Goal: Task Accomplishment & Management: Manage account settings

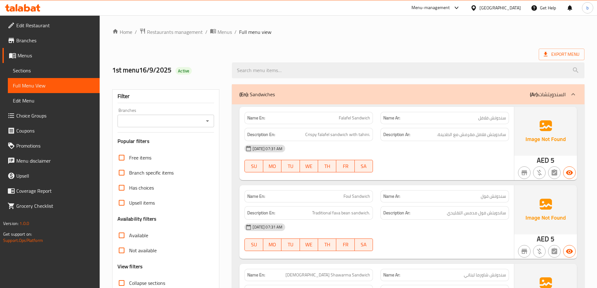
scroll to position [1351, 0]
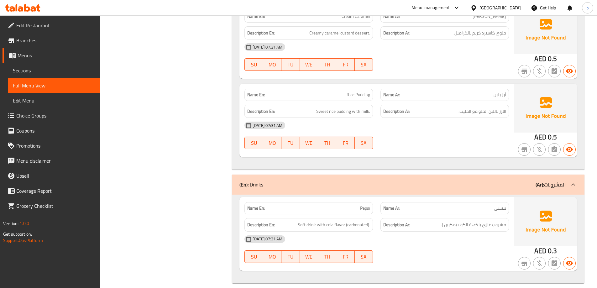
click at [30, 55] on span "Menus" at bounding box center [56, 56] width 77 height 8
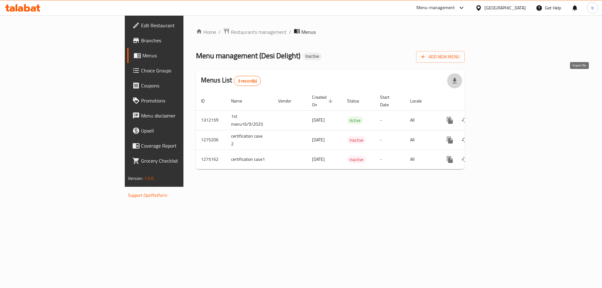
click at [458, 84] on icon "button" at bounding box center [455, 81] width 8 height 8
click at [460, 57] on span "Add New Menu" at bounding box center [440, 57] width 39 height 8
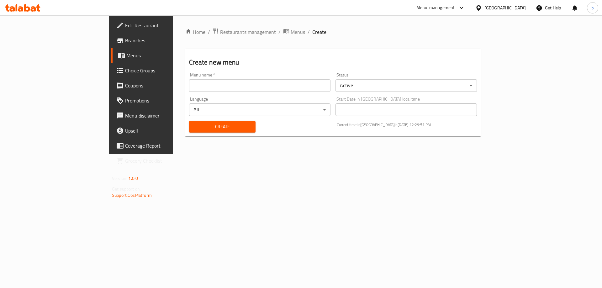
click at [279, 88] on input "text" at bounding box center [259, 85] width 141 height 13
type input "2nd menu"
click at [194, 128] on span "Create" at bounding box center [222, 127] width 56 height 8
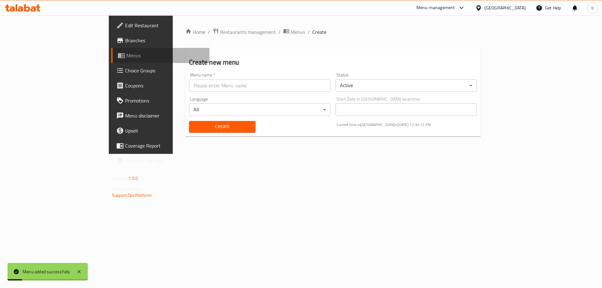
click at [126, 59] on span "Menus" at bounding box center [165, 56] width 78 height 8
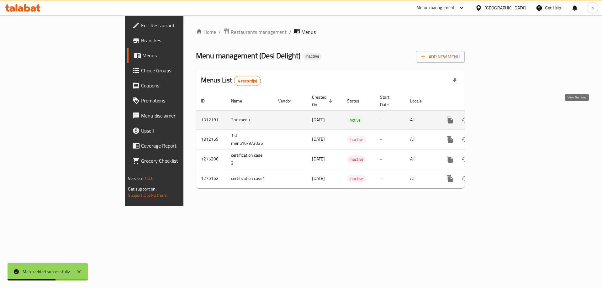
click at [499, 116] on icon "enhanced table" at bounding box center [495, 120] width 8 height 8
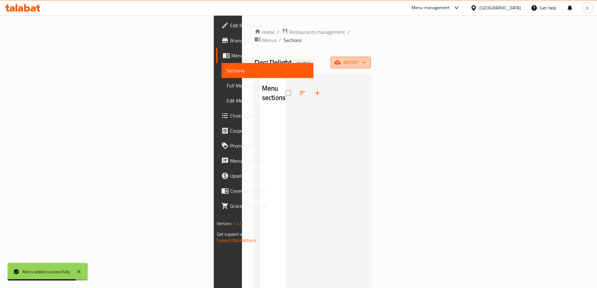
click at [366, 59] on span "import" at bounding box center [351, 63] width 30 height 8
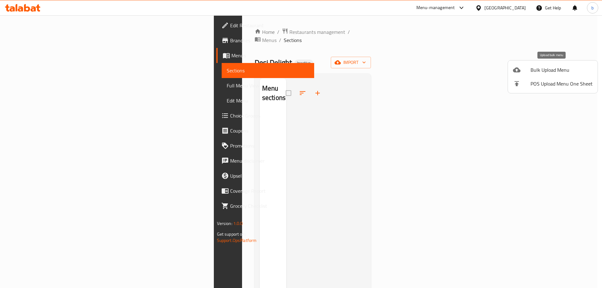
click at [553, 73] on span "Bulk Upload Menu" at bounding box center [562, 70] width 62 height 8
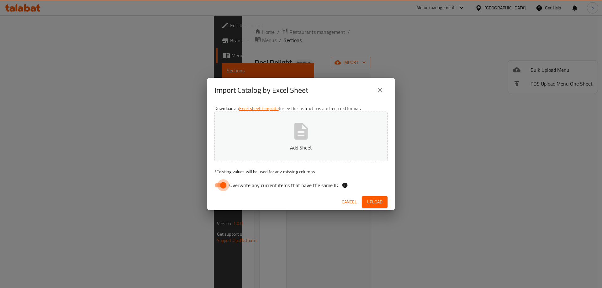
click at [222, 188] on input "Overwrite any current items that have the same ID." at bounding box center [223, 185] width 36 height 12
checkbox input "false"
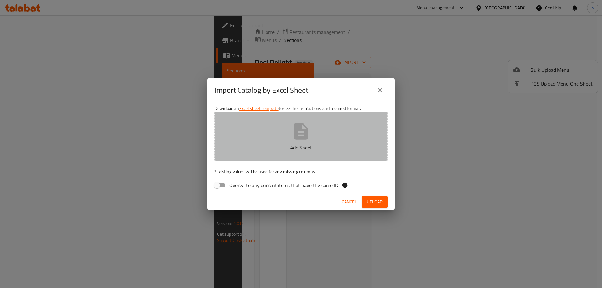
click at [234, 158] on button "Add Sheet" at bounding box center [300, 137] width 173 height 50
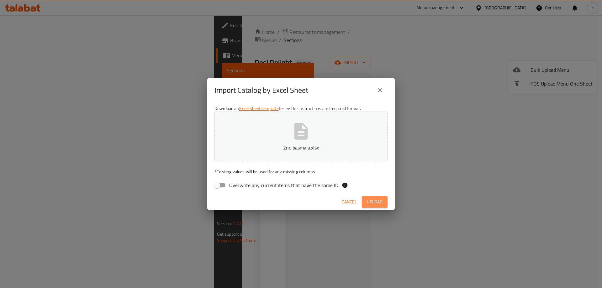
click at [366, 202] on button "Upload" at bounding box center [375, 202] width 26 height 12
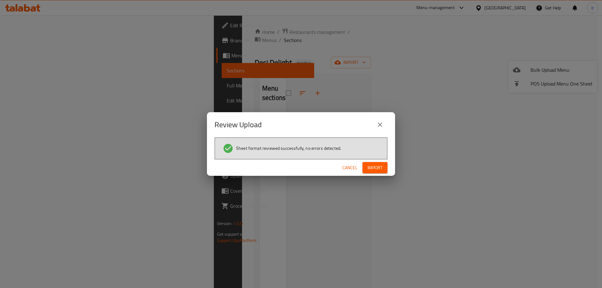
click at [374, 163] on button "Import" at bounding box center [374, 168] width 25 height 12
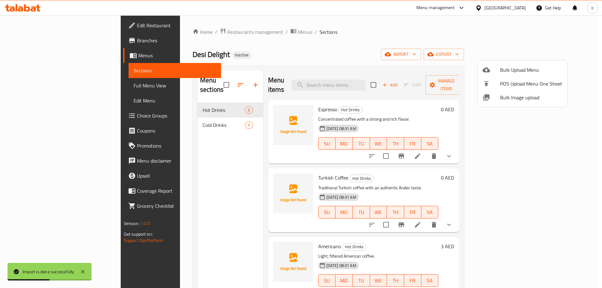
click at [46, 85] on div at bounding box center [301, 144] width 602 height 288
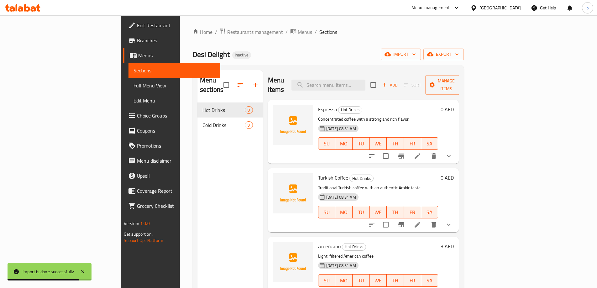
click at [134, 85] on span "Full Menu View" at bounding box center [175, 86] width 82 height 8
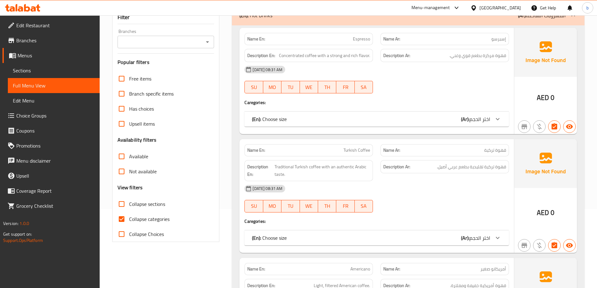
scroll to position [125, 0]
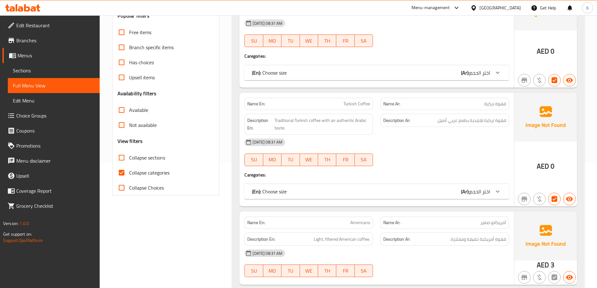
click at [120, 172] on input "Collapse categories" at bounding box center [121, 172] width 15 height 15
checkbox input "false"
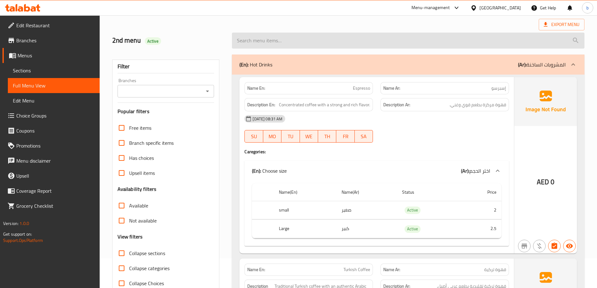
scroll to position [0, 0]
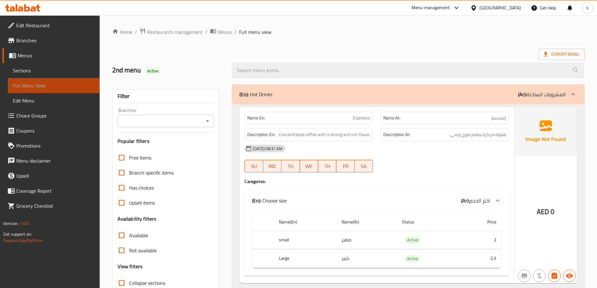
click at [39, 85] on span "Full Menu View" at bounding box center [54, 86] width 82 height 8
click at [29, 74] on span "Sections" at bounding box center [54, 71] width 82 height 8
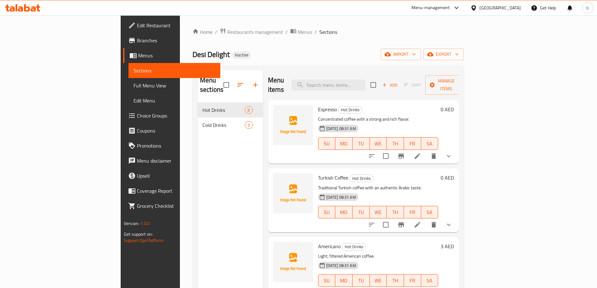
click at [123, 51] on link "Menus" at bounding box center [171, 55] width 97 height 15
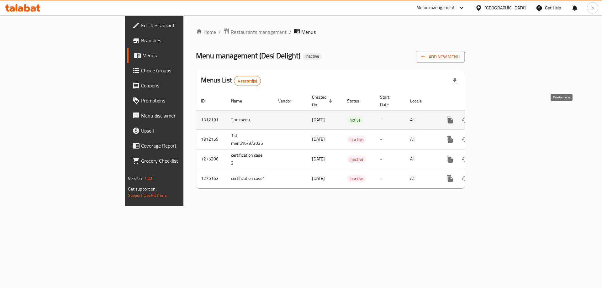
click at [482, 117] on icon "enhanced table" at bounding box center [480, 120] width 4 height 6
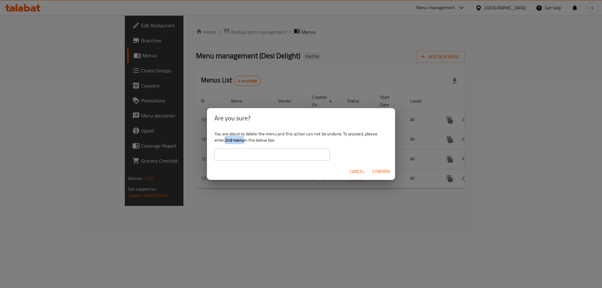
drag, startPoint x: 225, startPoint y: 140, endPoint x: 244, endPoint y: 143, distance: 18.4
click at [244, 143] on b "2nd menu" at bounding box center [234, 140] width 19 height 8
copy b "2nd menu"
click at [249, 153] on input "text" at bounding box center [271, 154] width 115 height 13
paste input "2nd menu"
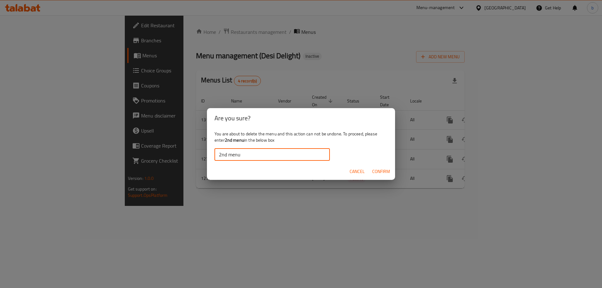
type input "2nd menu"
click at [384, 168] on span "Confirm" at bounding box center [381, 172] width 18 height 8
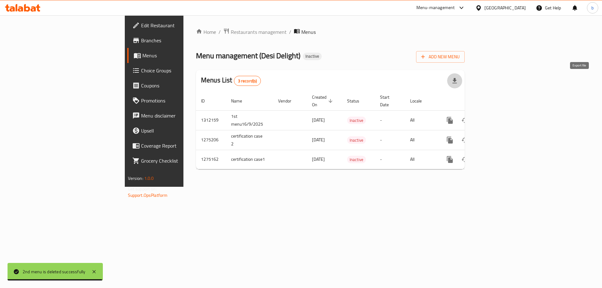
click at [458, 80] on icon "button" at bounding box center [455, 81] width 8 height 8
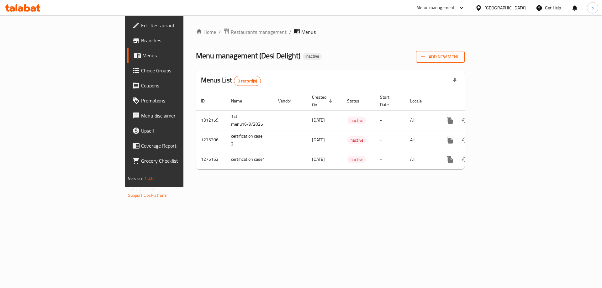
click at [460, 53] on span "Add New Menu" at bounding box center [440, 57] width 39 height 8
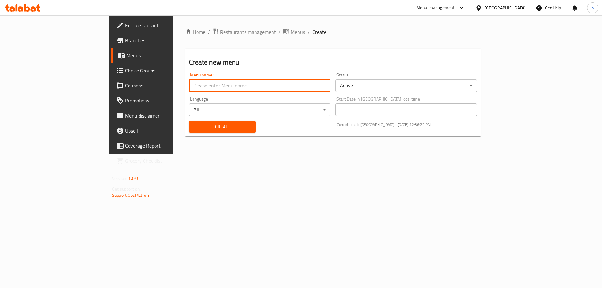
click at [189, 87] on input "text" at bounding box center [259, 85] width 141 height 13
type input "2nd menu"
click at [194, 128] on span "Create" at bounding box center [222, 127] width 56 height 8
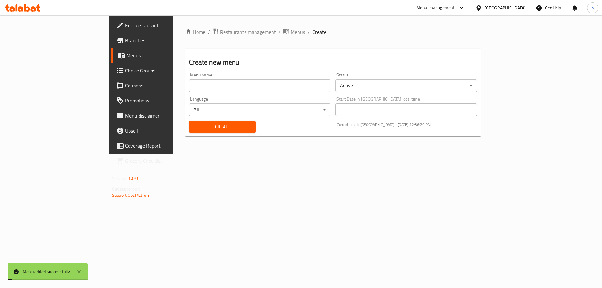
click at [126, 52] on span "Menus" at bounding box center [165, 56] width 78 height 8
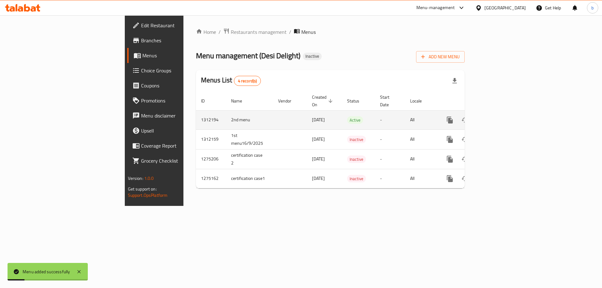
click at [499, 116] on icon "enhanced table" at bounding box center [495, 120] width 8 height 8
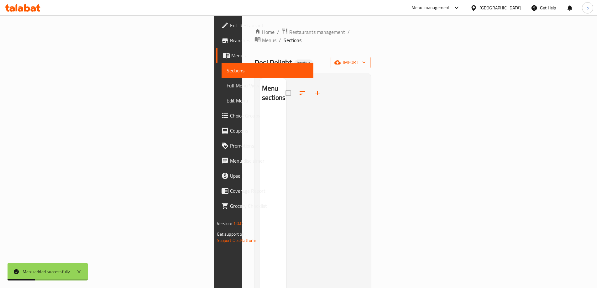
click at [371, 61] on div "Home / Restaurants management / Menus / Sections Desi Delight Inactive import M…" at bounding box center [313, 200] width 117 height 344
click at [366, 59] on span "import" at bounding box center [351, 63] width 30 height 8
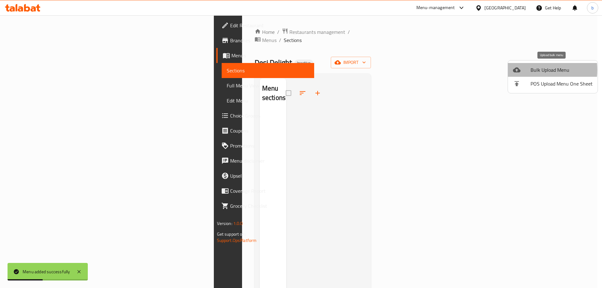
click at [526, 70] on div at bounding box center [522, 70] width 18 height 8
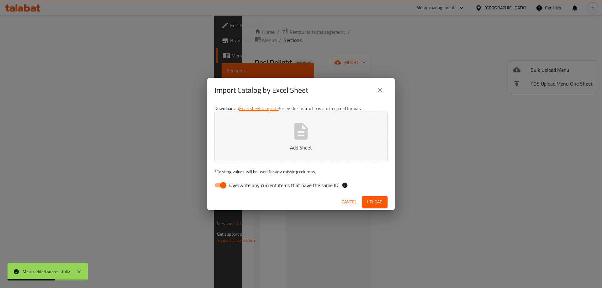
click at [219, 185] on input "Overwrite any current items that have the same ID." at bounding box center [223, 185] width 36 height 12
checkbox input "false"
click at [258, 142] on button "Add Sheet" at bounding box center [300, 137] width 173 height 50
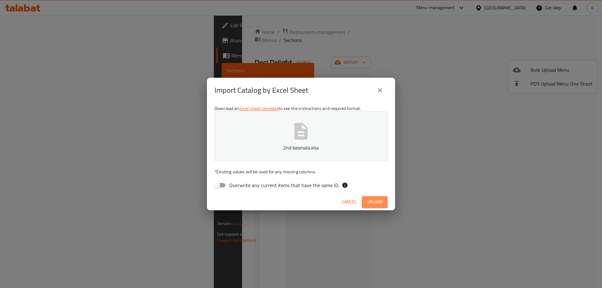
click at [369, 200] on span "Upload" at bounding box center [375, 202] width 16 height 8
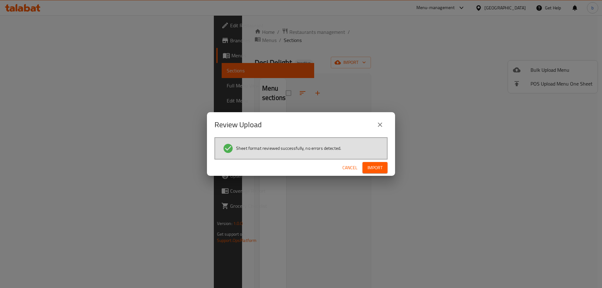
click at [373, 166] on span "Import" at bounding box center [374, 168] width 15 height 8
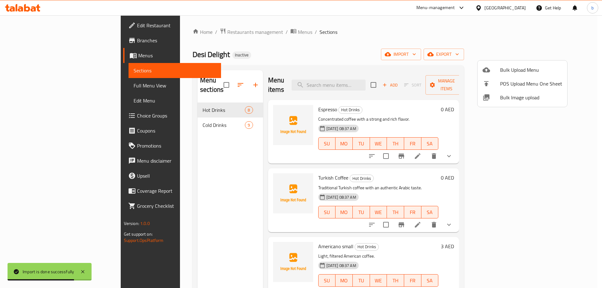
click at [52, 79] on div at bounding box center [301, 144] width 602 height 288
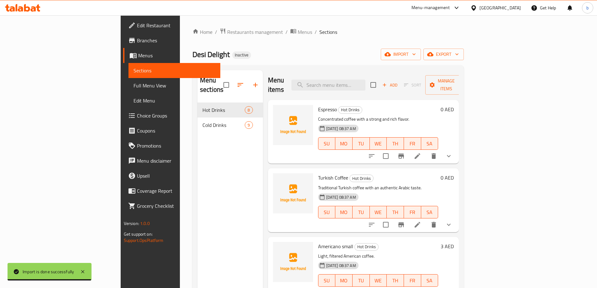
click at [129, 78] on link "Full Menu View" at bounding box center [175, 85] width 92 height 15
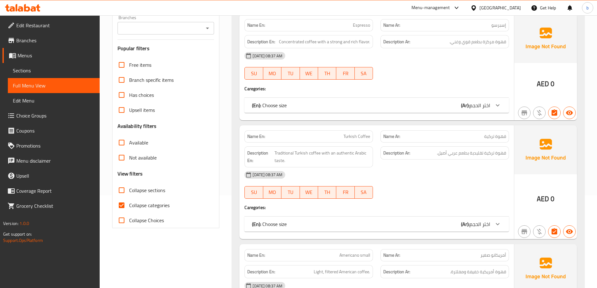
scroll to position [125, 0]
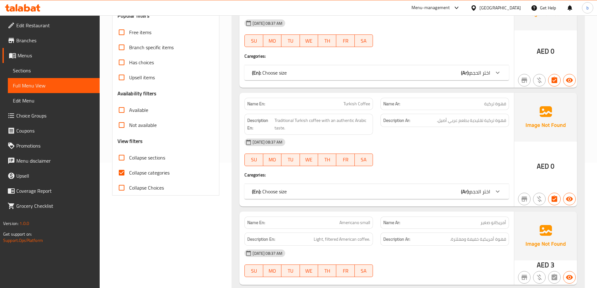
click at [124, 174] on input "Collapse categories" at bounding box center [121, 172] width 15 height 15
checkbox input "false"
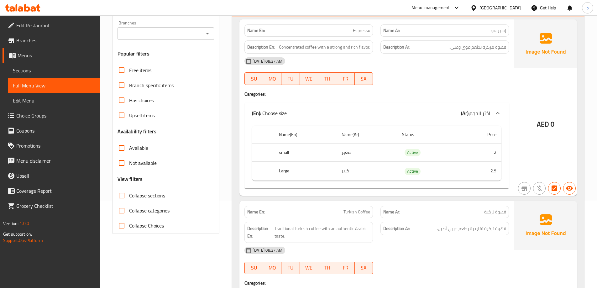
scroll to position [0, 0]
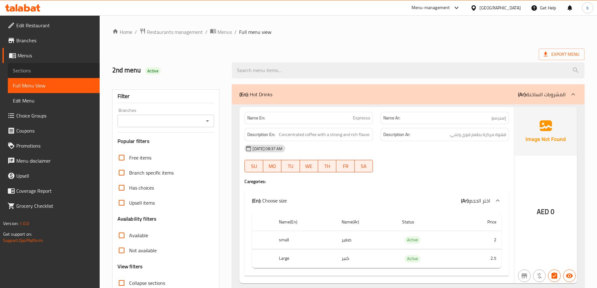
click at [47, 71] on span "Sections" at bounding box center [54, 71] width 82 height 8
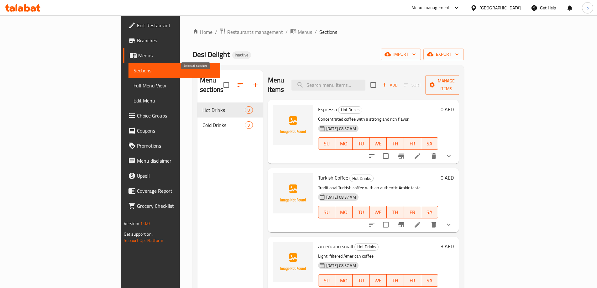
click at [220, 80] on input "checkbox" at bounding box center [226, 84] width 13 height 13
checkbox input "true"
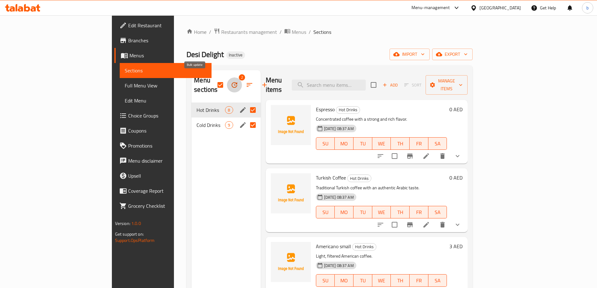
click at [231, 81] on icon "button" at bounding box center [235, 85] width 8 height 8
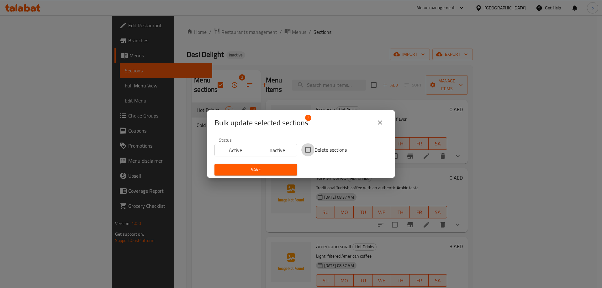
click at [309, 149] on input "Delete sections" at bounding box center [307, 149] width 13 height 13
checkbox input "true"
click at [275, 168] on span "Save" at bounding box center [255, 170] width 73 height 8
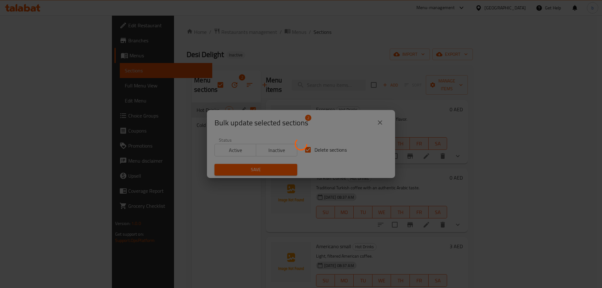
checkbox input "false"
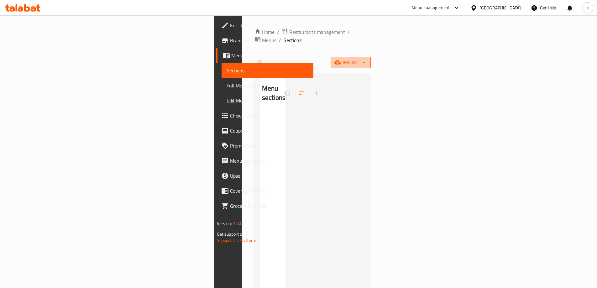
click at [366, 59] on span "import" at bounding box center [351, 63] width 30 height 8
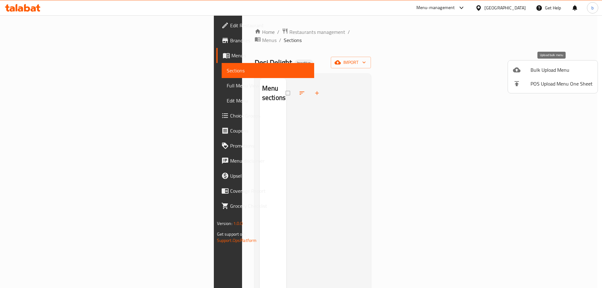
click at [555, 72] on span "Bulk Upload Menu" at bounding box center [562, 70] width 62 height 8
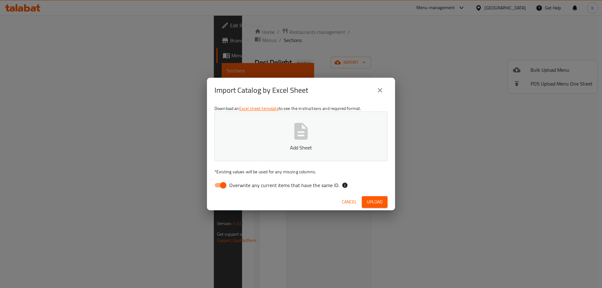
click at [269, 185] on span "Overwrite any current items that have the same ID." at bounding box center [284, 186] width 110 height 8
click at [241, 185] on input "Overwrite any current items that have the same ID." at bounding box center [223, 185] width 36 height 12
checkbox input "false"
click at [270, 149] on p "Add Sheet" at bounding box center [301, 148] width 154 height 8
click at [369, 203] on span "Upload" at bounding box center [375, 202] width 16 height 8
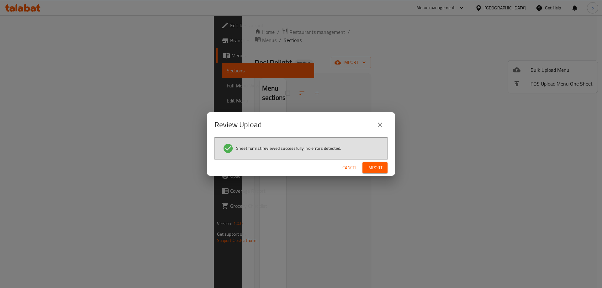
click at [373, 171] on span "Import" at bounding box center [374, 168] width 15 height 8
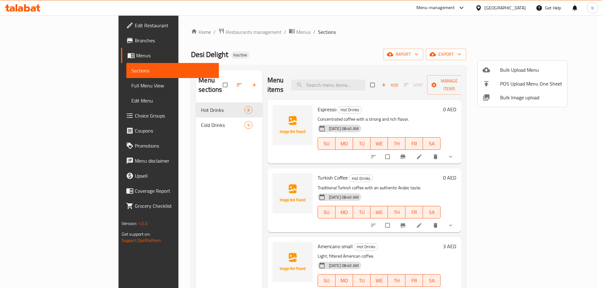
click at [34, 87] on div at bounding box center [301, 144] width 602 height 288
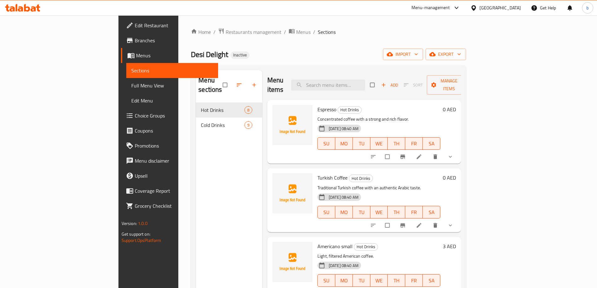
click at [131, 83] on span "Full Menu View" at bounding box center [172, 86] width 82 height 8
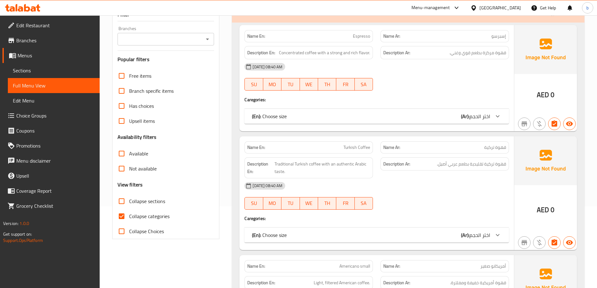
scroll to position [125, 0]
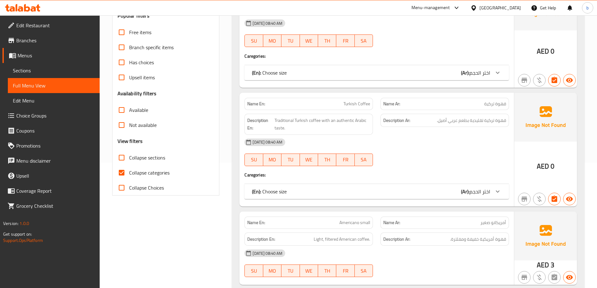
click at [124, 172] on input "Collapse categories" at bounding box center [121, 172] width 15 height 15
checkbox input "false"
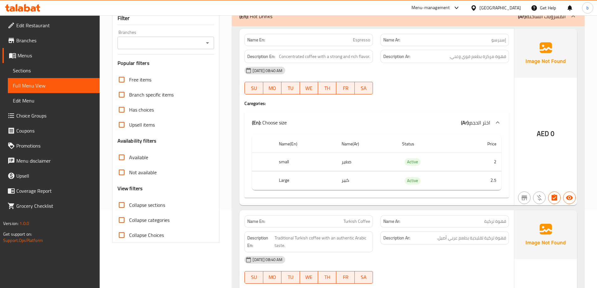
scroll to position [0, 0]
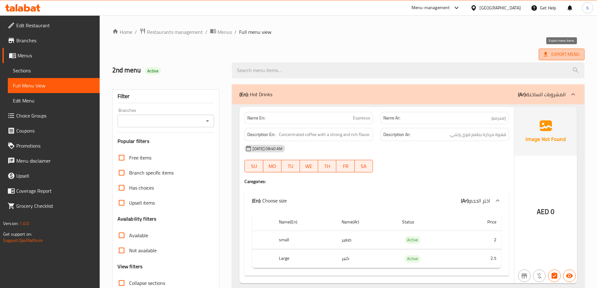
click at [563, 59] on span "Export Menu" at bounding box center [562, 55] width 46 height 12
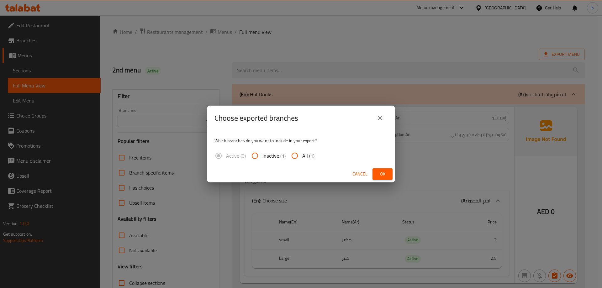
click at [297, 155] on input "All (1)" at bounding box center [294, 155] width 15 height 15
radio input "true"
click at [380, 174] on span "Ok" at bounding box center [383, 174] width 10 height 8
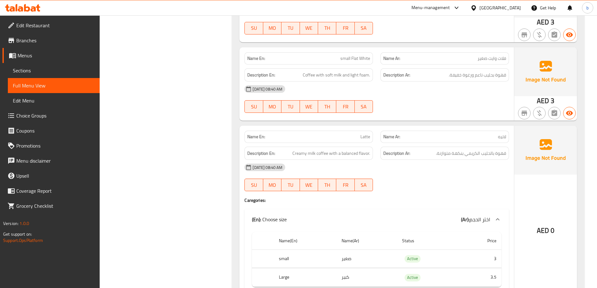
scroll to position [627, 0]
